Goal: Complete application form

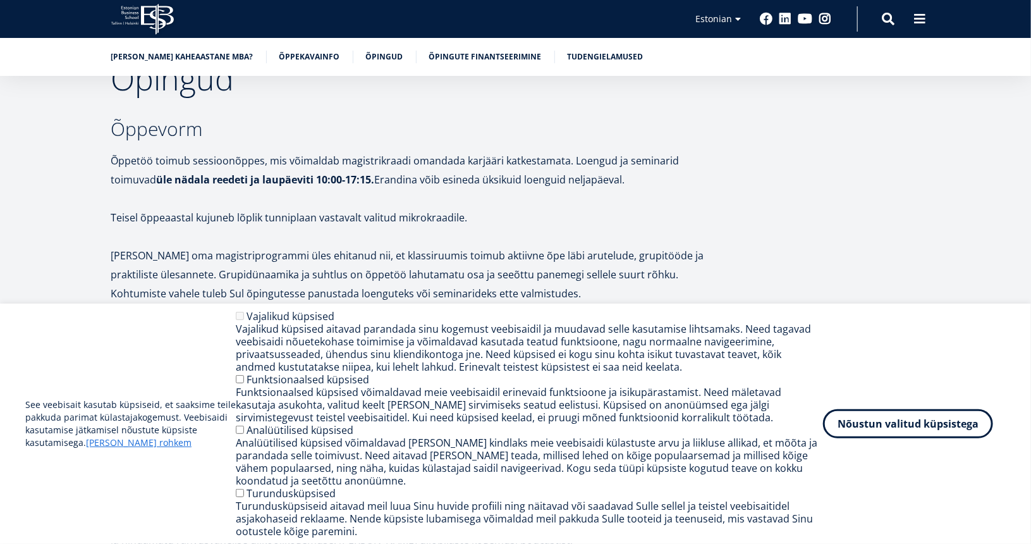
scroll to position [2023, 0]
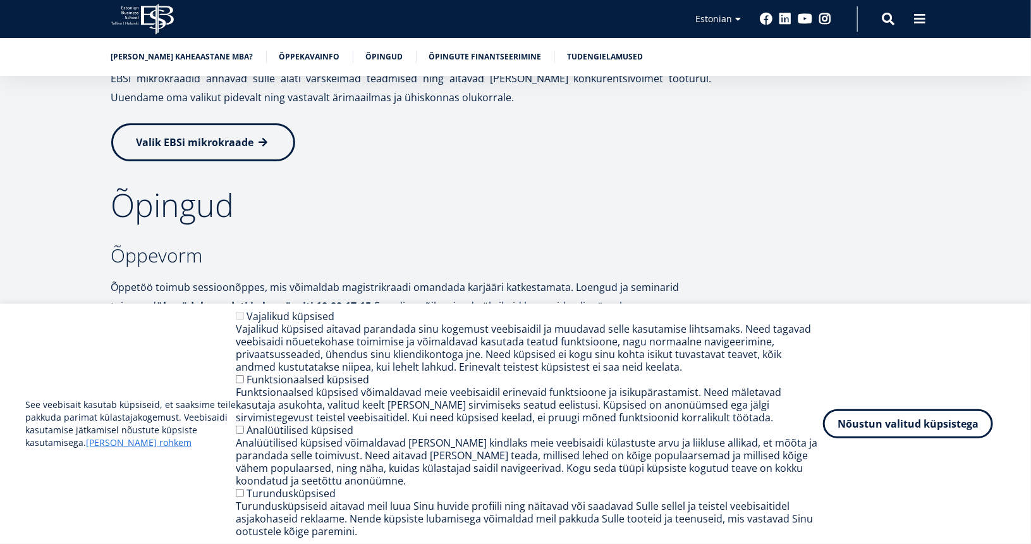
click at [251, 131] on link "Valik EBSi mikrokraade" at bounding box center [203, 142] width 184 height 38
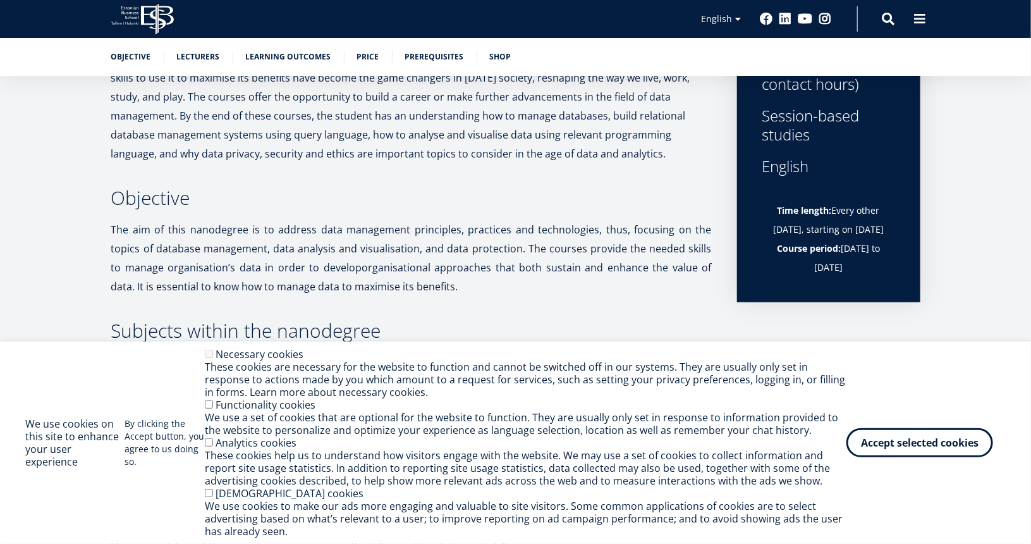
scroll to position [316, 0]
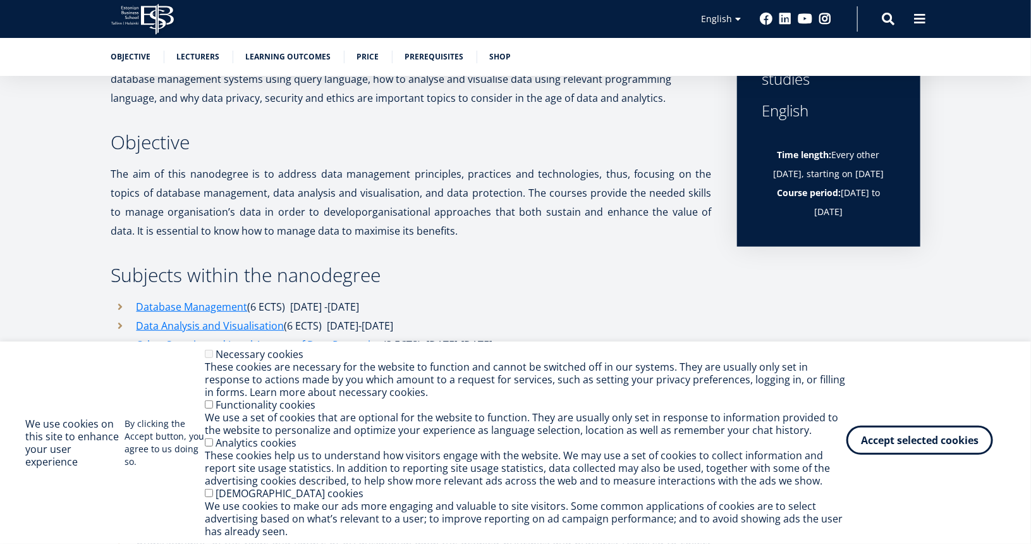
click at [961, 442] on button "Accept selected cookies" at bounding box center [919, 439] width 147 height 29
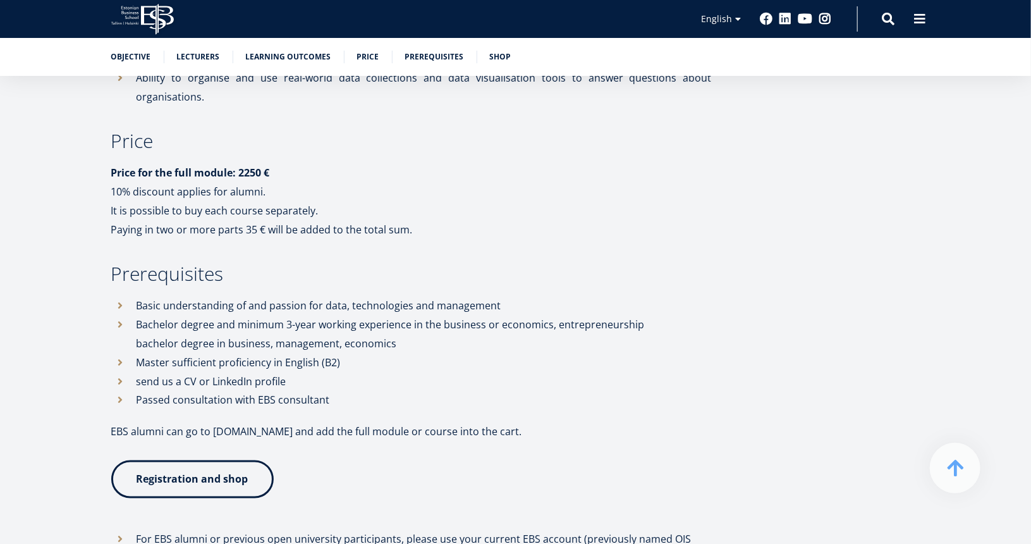
scroll to position [822, 0]
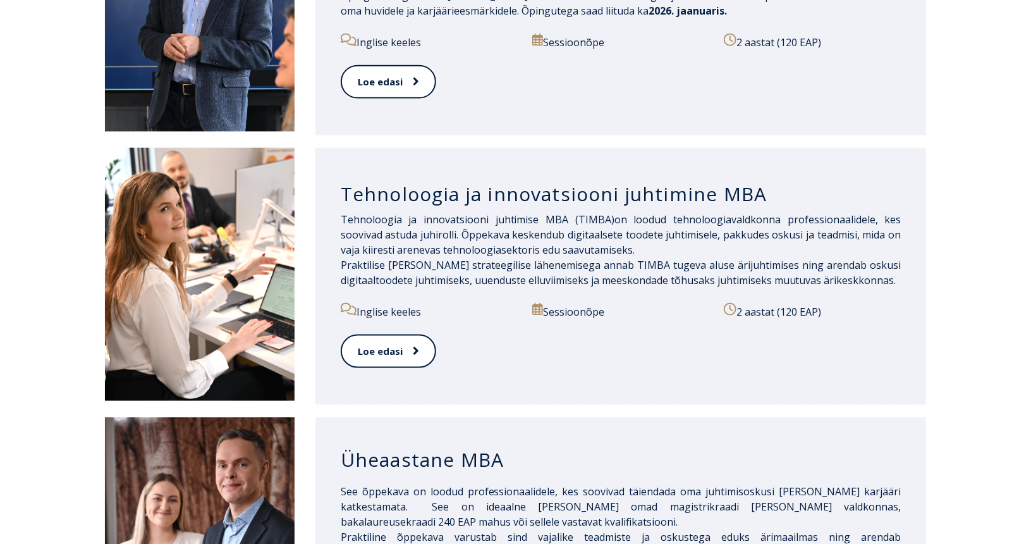
scroll to position [822, 0]
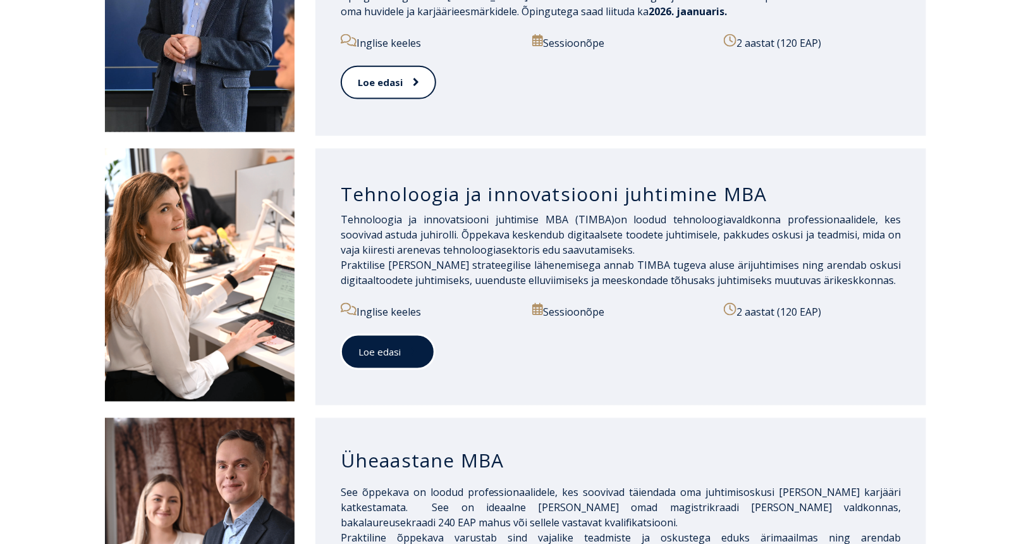
click at [416, 334] on link "Loe edasi" at bounding box center [388, 351] width 94 height 35
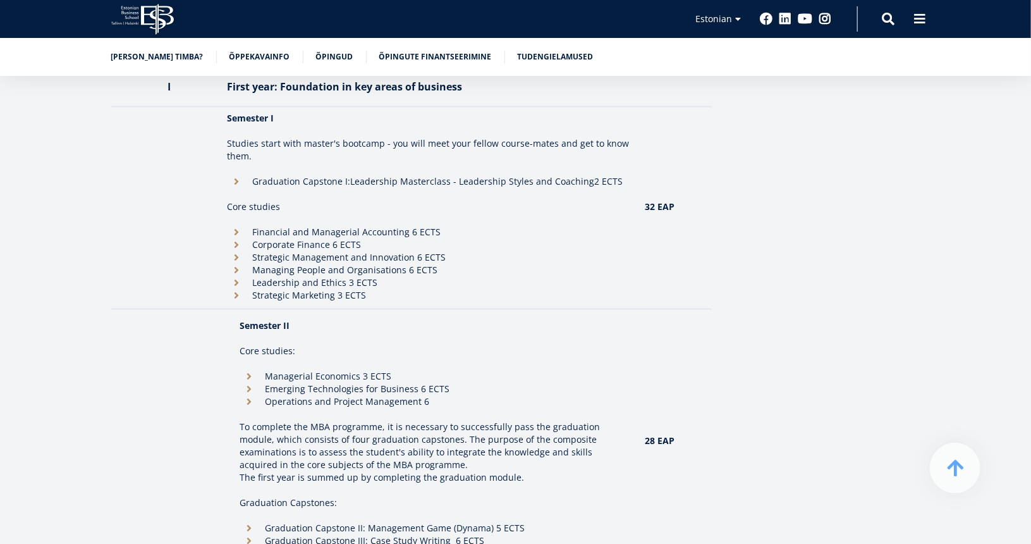
scroll to position [1138, 0]
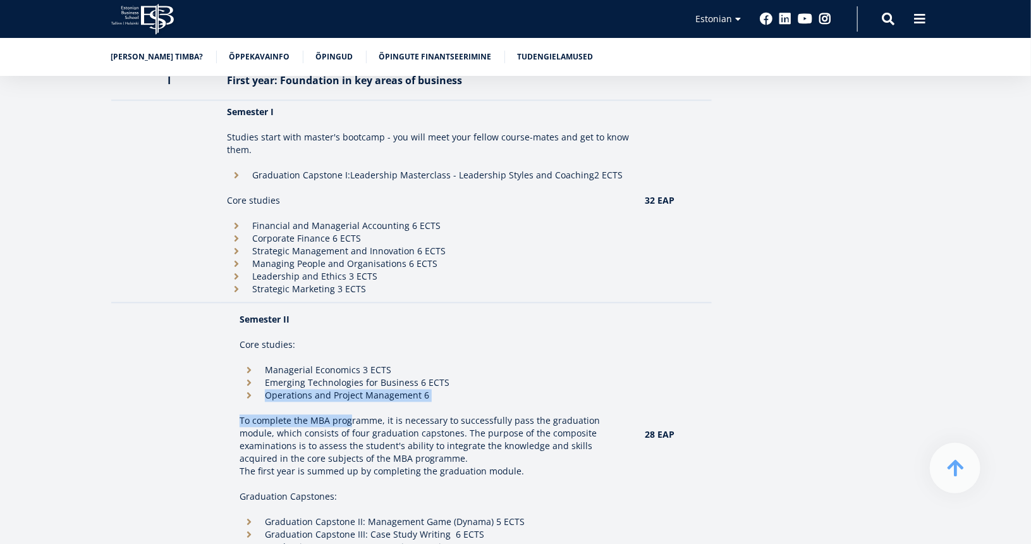
drag, startPoint x: 265, startPoint y: 375, endPoint x: 348, endPoint y: 389, distance: 84.1
click at [350, 389] on td "Semester II Core studies: Managerial Economics 3 ECTS Emerging Technologies for…" at bounding box center [429, 434] width 405 height 252
click at [247, 389] on li "Operations and Project Management 6" at bounding box center [430, 395] width 380 height 13
drag, startPoint x: 403, startPoint y: 382, endPoint x: 412, endPoint y: 379, distance: 10.2
click at [403, 382] on td "Semester II Core studies: Managerial Economics 3 ECTS Emerging Technologies for…" at bounding box center [429, 434] width 405 height 252
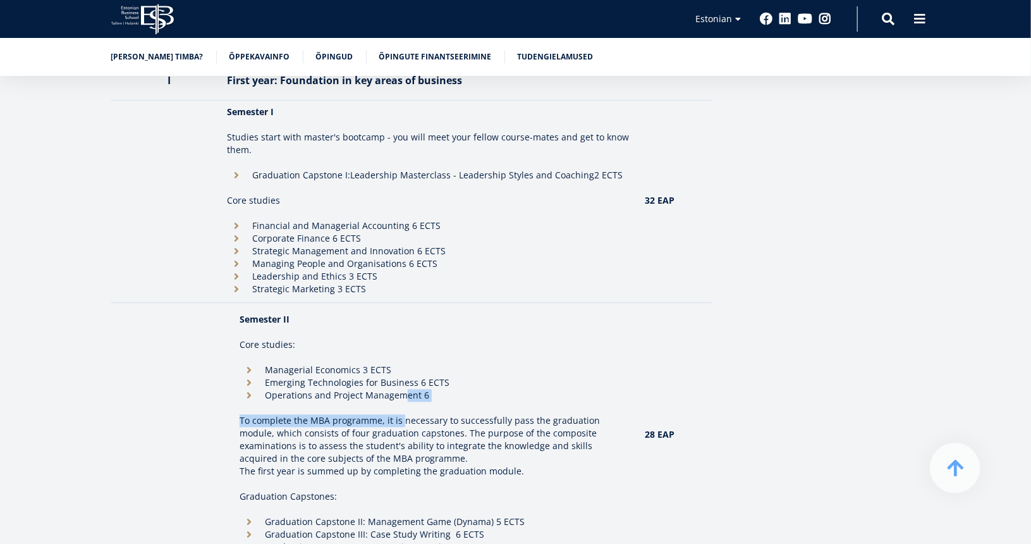
click at [430, 389] on li "Operations and Project Management 6" at bounding box center [430, 395] width 380 height 13
drag, startPoint x: 430, startPoint y: 376, endPoint x: 264, endPoint y: 379, distance: 166.3
click at [264, 389] on li "Operations and Project Management 6" at bounding box center [430, 395] width 380 height 13
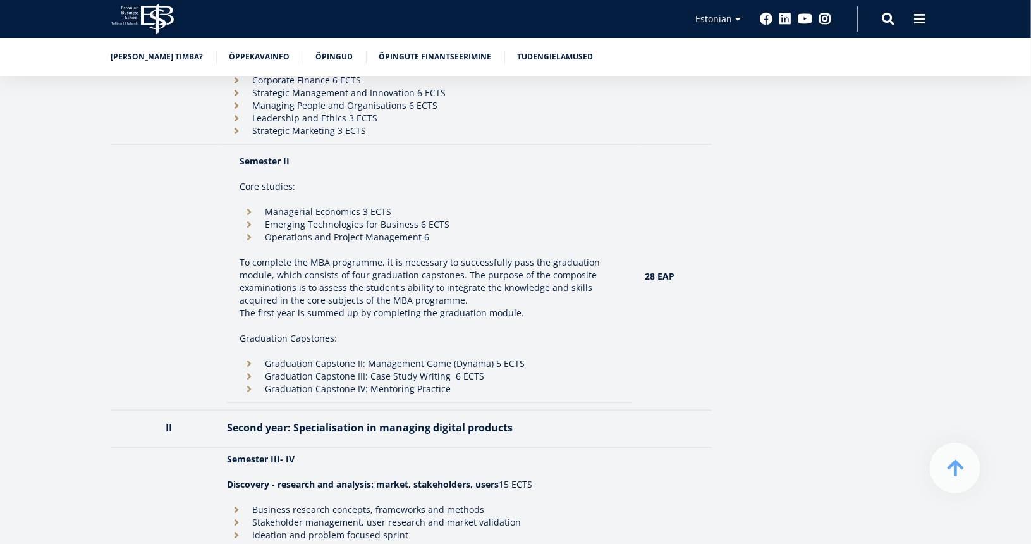
scroll to position [1264, 0]
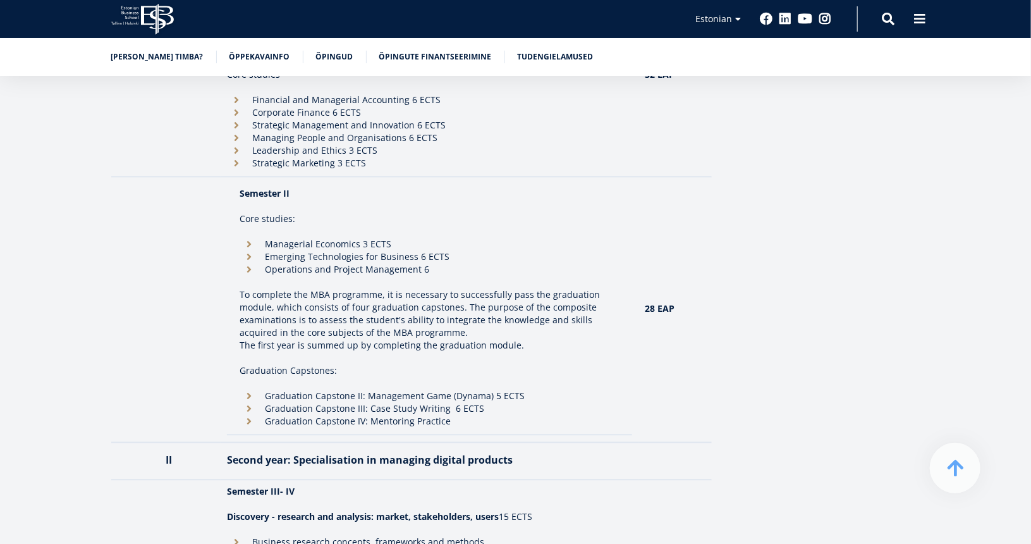
copy li "Operations and Project Management 6"
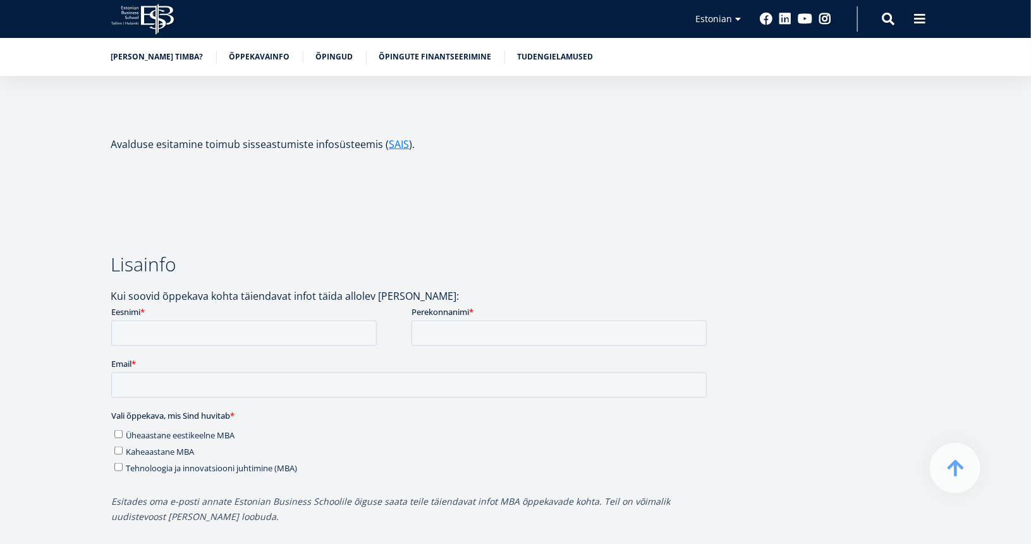
scroll to position [3097, 0]
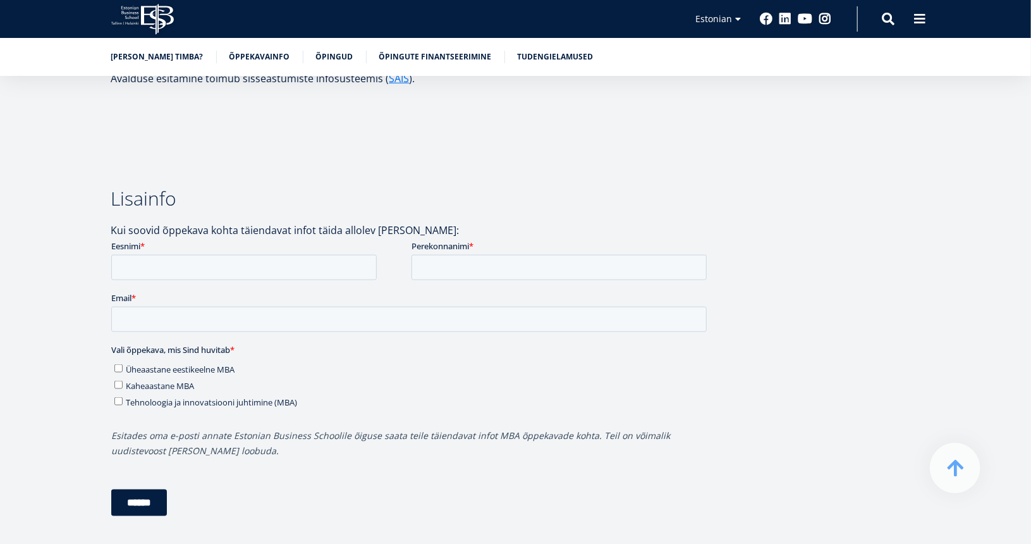
click at [226, 253] on div "Eesnimi *" at bounding box center [261, 260] width 300 height 40
click at [225, 262] on input "Eesnimi *" at bounding box center [243, 267] width 265 height 25
type input "*******"
type input "********"
type input "**********"
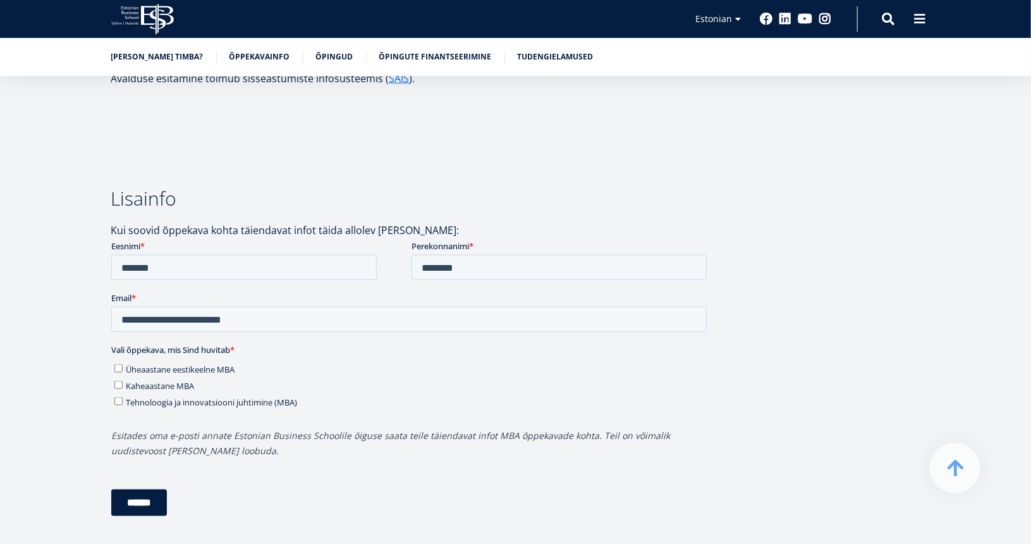
scroll to position [3224, 0]
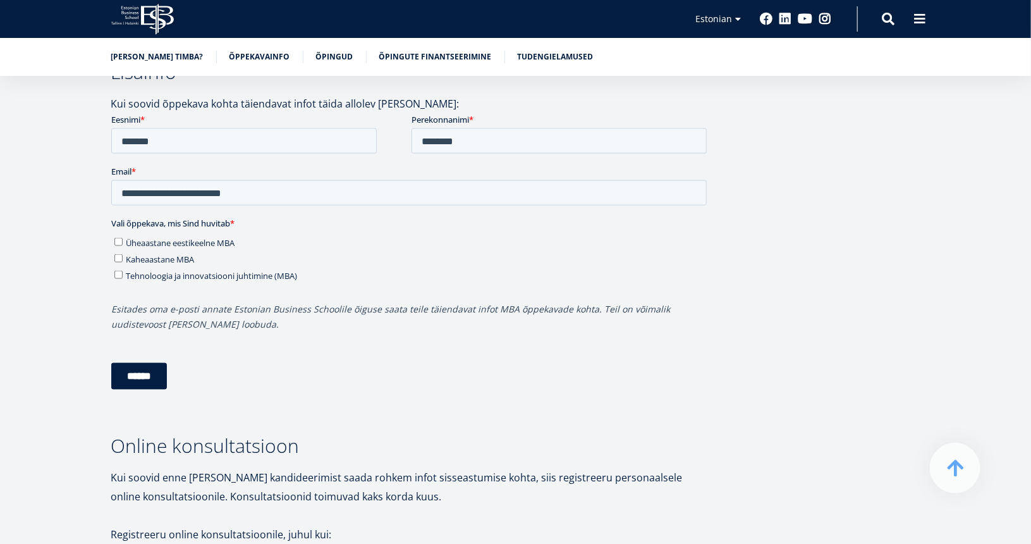
click at [149, 379] on input "******" at bounding box center [139, 376] width 56 height 27
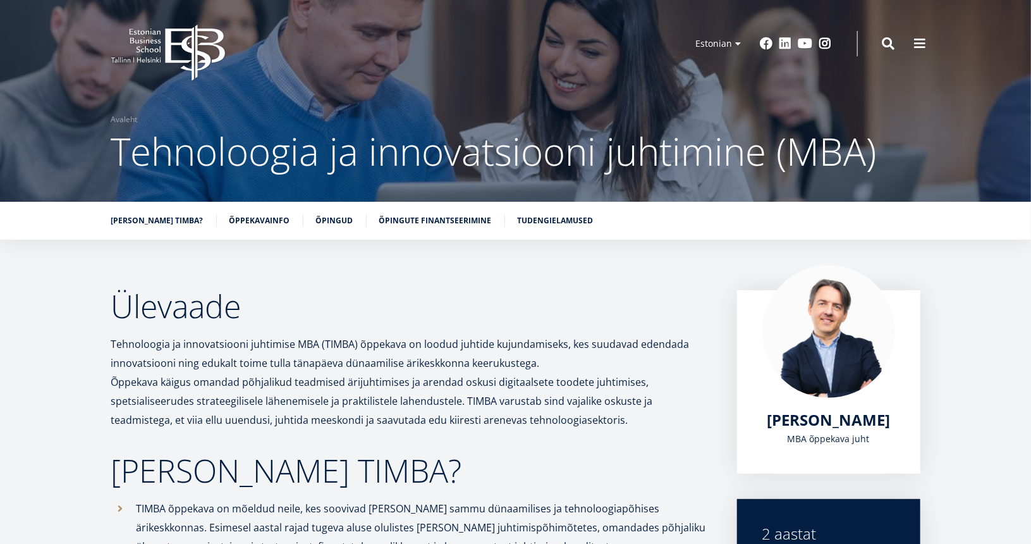
scroll to position [0, 0]
